Goal: Task Accomplishment & Management: Complete application form

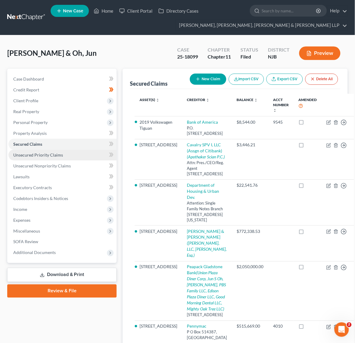
click at [58, 156] on span "Unsecured Priority Claims" at bounding box center [38, 154] width 50 height 5
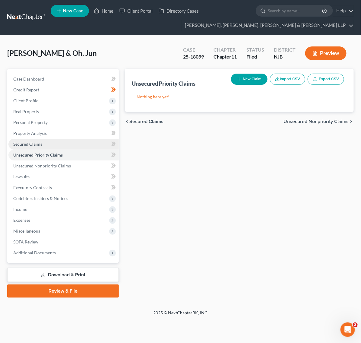
click at [58, 143] on link "Secured Claims" at bounding box center [63, 144] width 110 height 11
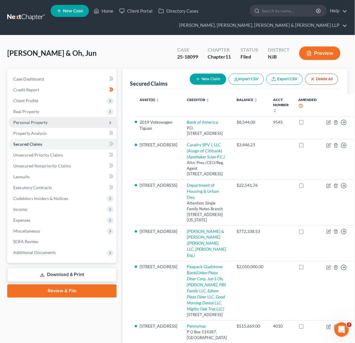
click at [53, 127] on span "Personal Property" at bounding box center [62, 122] width 108 height 11
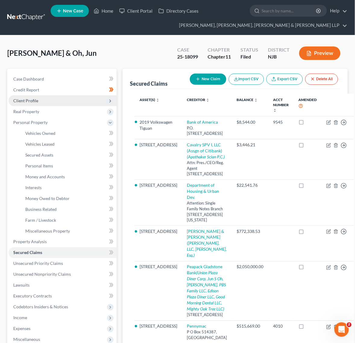
click at [44, 100] on span "Client Profile" at bounding box center [62, 100] width 108 height 11
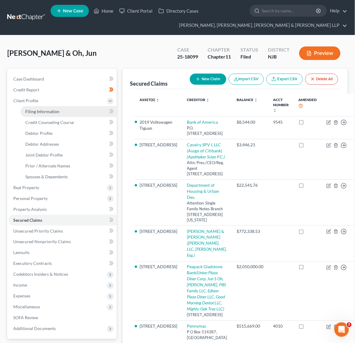
click at [44, 113] on span "Filing Information" at bounding box center [42, 111] width 34 height 5
select select "0"
select select "3"
select select "1"
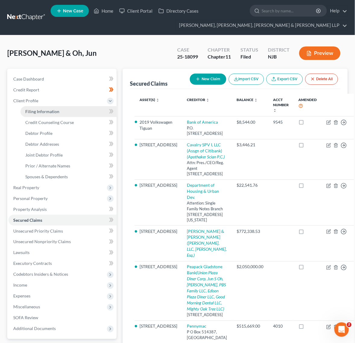
select select "51"
select select "0"
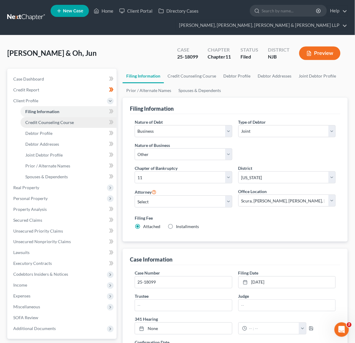
click at [44, 118] on link "Credit Counseling Course" at bounding box center [69, 122] width 96 height 11
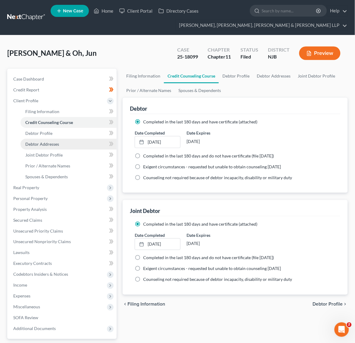
click at [47, 143] on span "Debtor Addresses" at bounding box center [42, 144] width 34 height 5
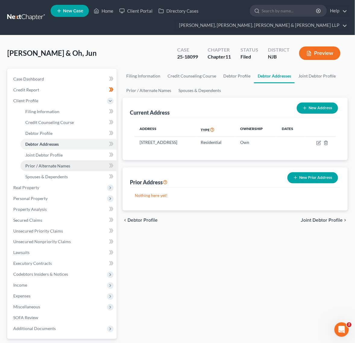
click at [48, 163] on span "Prior / Alternate Names" at bounding box center [47, 165] width 45 height 5
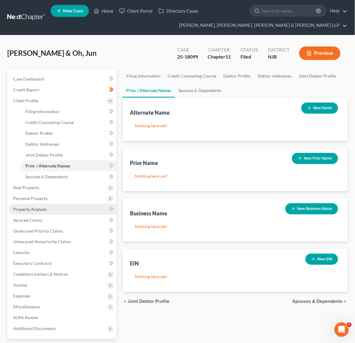
click at [56, 206] on link "Property Analysis" at bounding box center [62, 209] width 108 height 11
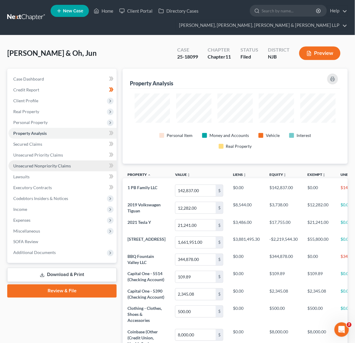
scroll to position [95, 225]
click at [54, 165] on span "Unsecured Nonpriority Claims" at bounding box center [42, 165] width 58 height 5
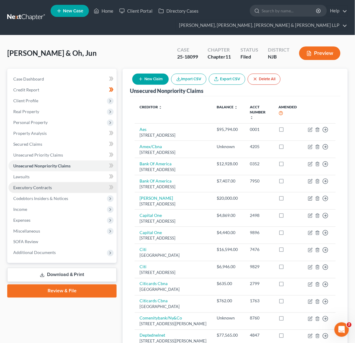
click at [48, 191] on link "Executory Contracts" at bounding box center [62, 187] width 108 height 11
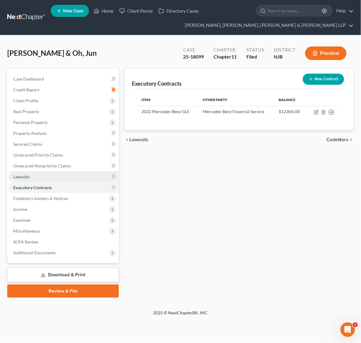
click at [46, 173] on link "Lawsuits" at bounding box center [63, 176] width 110 height 11
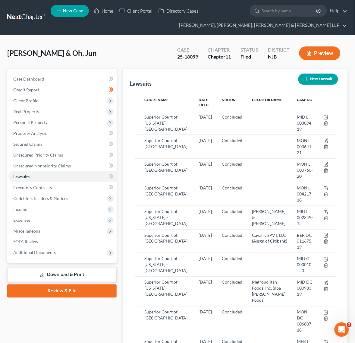
click at [185, 46] on div "Case 25-18099" at bounding box center [188, 54] width 30 height 18
click at [182, 52] on div "Case" at bounding box center [187, 49] width 21 height 7
